Goal: Find specific page/section: Find specific page/section

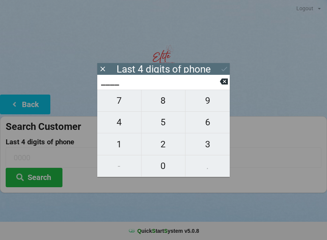
scroll to position [6, 9]
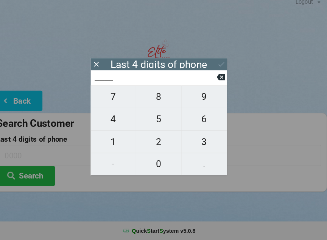
click at [161, 100] on span "8" at bounding box center [164, 100] width 44 height 16
type input "8___"
click at [110, 144] on span "1" at bounding box center [119, 144] width 44 height 16
type input "81__"
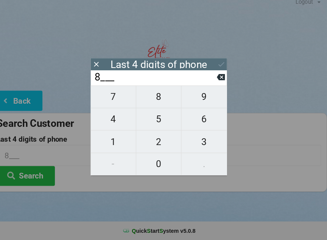
type input "81__"
click at [198, 139] on span "3" at bounding box center [208, 144] width 44 height 16
type input "813_"
click at [156, 120] on span "5" at bounding box center [164, 122] width 44 height 16
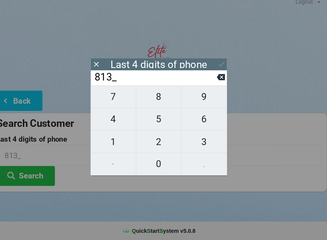
type input "8135"
click at [200, 142] on div "7 8 9 4 5 6 1 2 3 - 0 ." at bounding box center [163, 132] width 133 height 87
click at [153, 100] on div "7 8 9 4 5 6 1 2 3 - 0 ." at bounding box center [163, 132] width 133 height 87
click at [199, 119] on div "7 8 9 4 5 6 1 2 3 - 0 ." at bounding box center [163, 132] width 133 height 87
click at [220, 78] on icon at bounding box center [224, 81] width 8 height 6
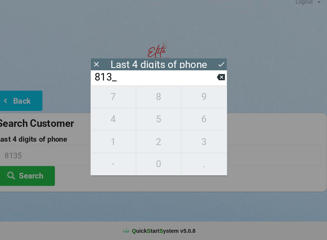
click at [220, 78] on icon at bounding box center [224, 81] width 8 height 6
click at [220, 80] on icon at bounding box center [224, 81] width 8 height 6
type input "____"
click at [220, 80] on icon at bounding box center [224, 81] width 8 height 8
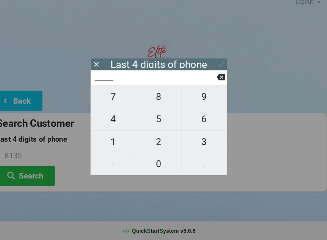
click at [198, 122] on span "6" at bounding box center [208, 122] width 44 height 16
type input "6___"
click at [199, 122] on span "6" at bounding box center [208, 122] width 44 height 16
type input "66__"
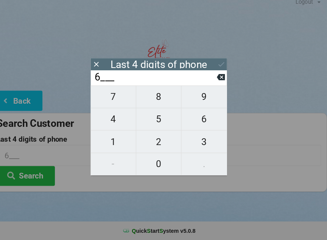
type input "66__"
click at [113, 102] on span "7" at bounding box center [119, 100] width 44 height 16
type input "667_"
click at [220, 78] on icon at bounding box center [224, 81] width 8 height 6
click at [220, 79] on icon at bounding box center [224, 81] width 8 height 6
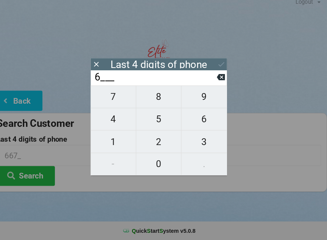
click at [220, 79] on icon at bounding box center [224, 81] width 8 height 6
type input "____"
click at [199, 120] on span "6" at bounding box center [208, 122] width 44 height 16
type input "6___"
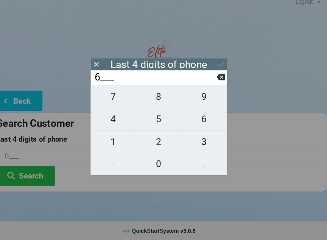
click at [202, 117] on span "6" at bounding box center [208, 122] width 44 height 16
type input "66__"
click at [207, 79] on input "66__" at bounding box center [160, 81] width 120 height 12
click at [220, 80] on icon at bounding box center [224, 81] width 8 height 8
click at [208, 82] on input "6___" at bounding box center [160, 81] width 120 height 12
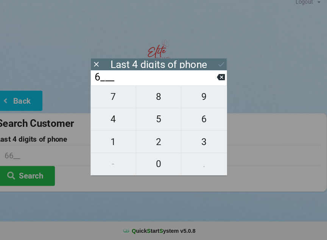
click at [220, 78] on icon at bounding box center [224, 81] width 8 height 6
type input "____"
click at [201, 121] on span "6" at bounding box center [208, 122] width 44 height 16
type input "6___"
click at [220, 80] on icon at bounding box center [224, 81] width 8 height 6
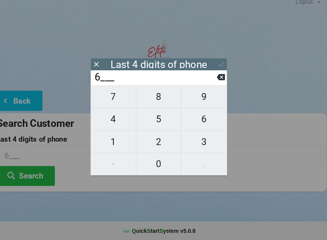
type input "____"
click at [198, 142] on span "3" at bounding box center [208, 144] width 44 height 16
type input "3___"
click at [201, 120] on span "6" at bounding box center [208, 122] width 44 height 16
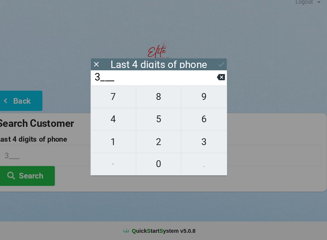
type input "36__"
click at [200, 120] on span "6" at bounding box center [208, 122] width 44 height 16
type input "366_"
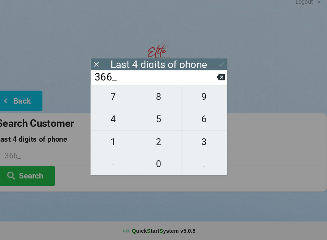
click at [112, 100] on span "7" at bounding box center [119, 100] width 44 height 16
type input "3667"
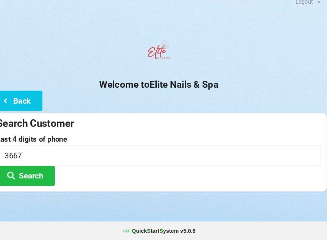
click at [29, 170] on button "Search" at bounding box center [34, 177] width 57 height 19
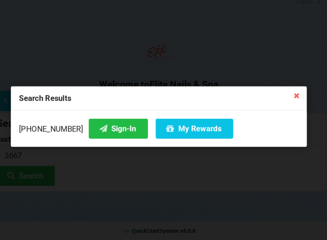
click at [96, 122] on button "Sign-In" at bounding box center [125, 131] width 58 height 19
